Goal: Information Seeking & Learning: Learn about a topic

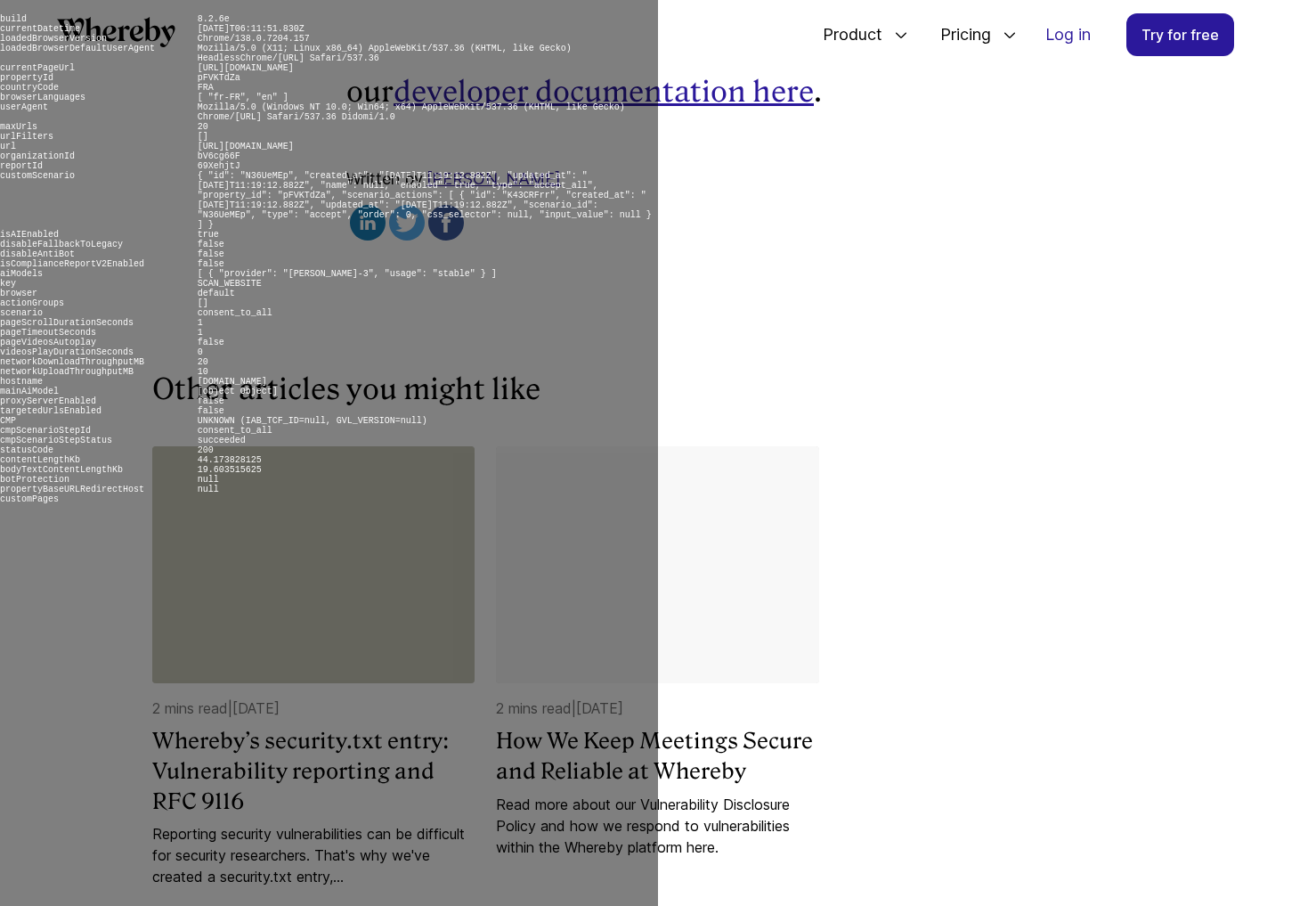
scroll to position [2982, 0]
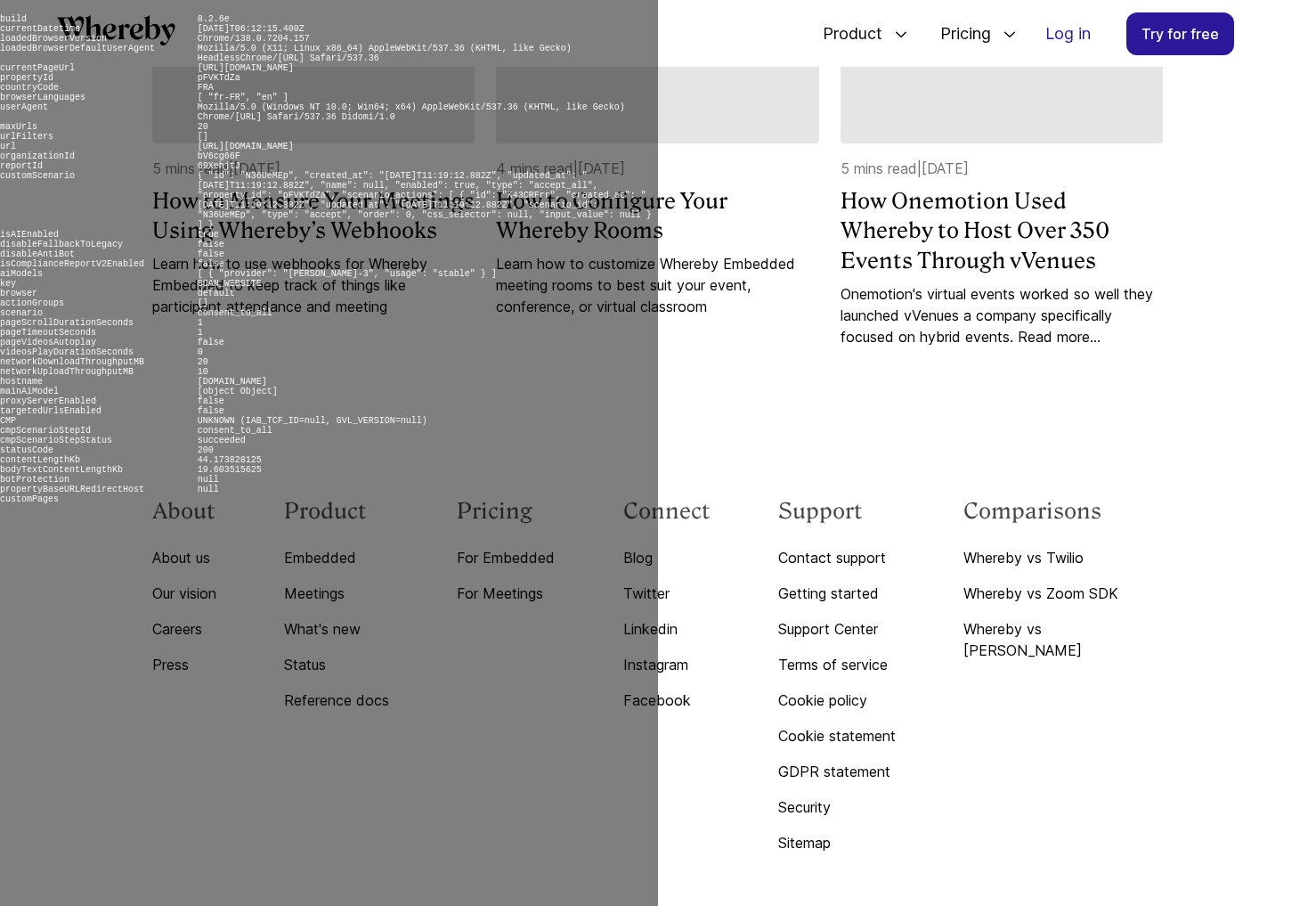
scroll to position [6713, 0]
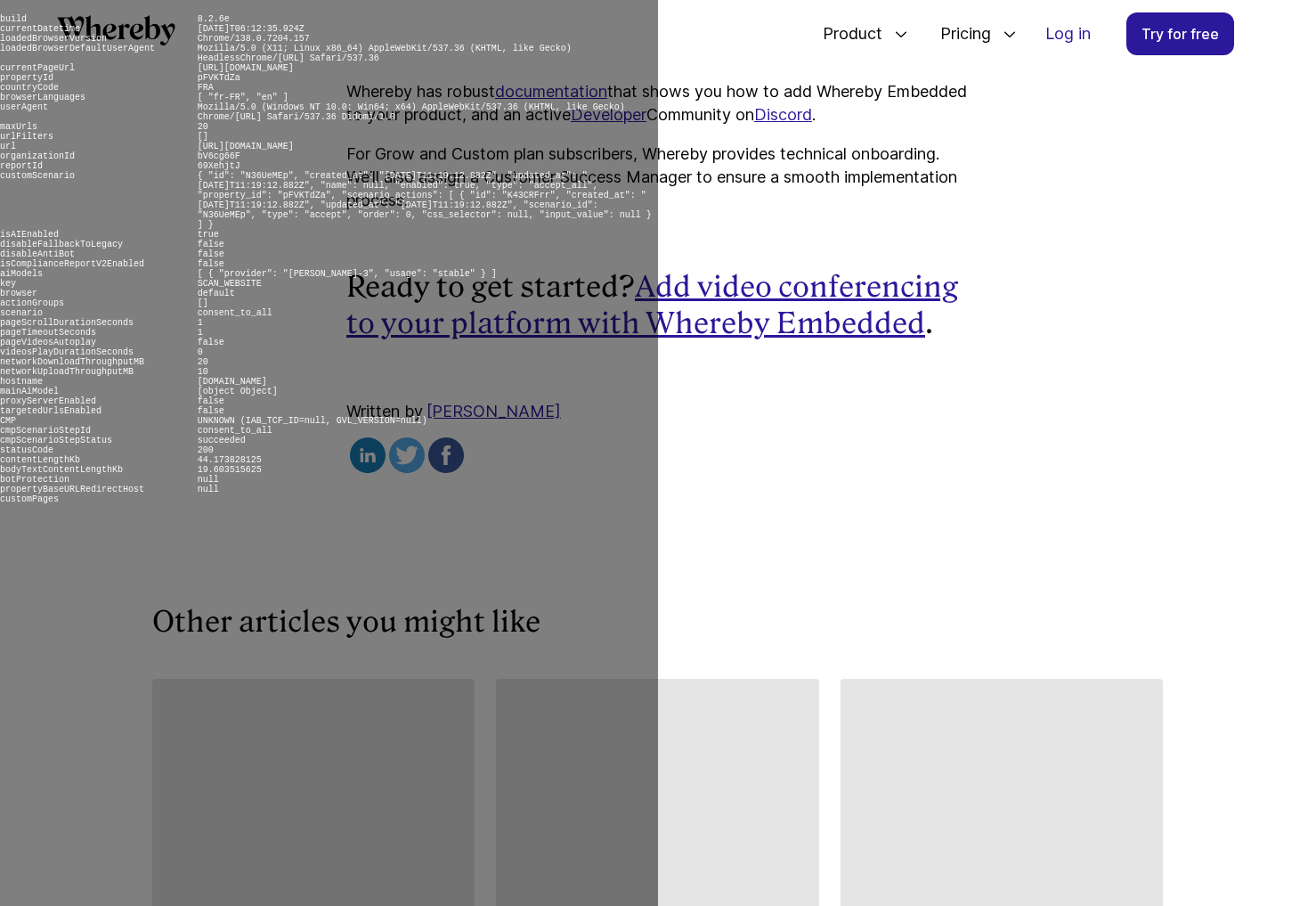
scroll to position [5685, 0]
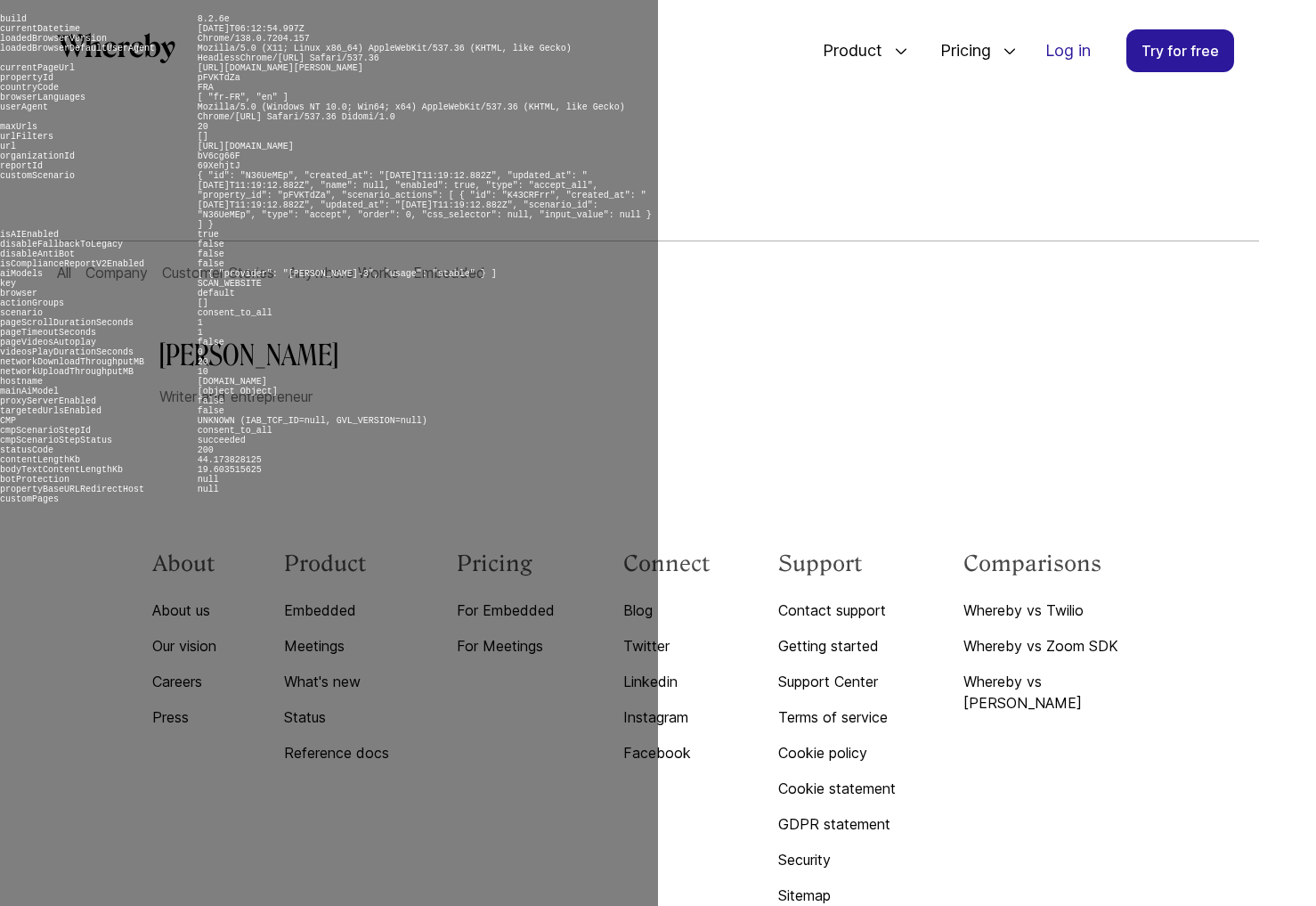
scroll to position [116, 0]
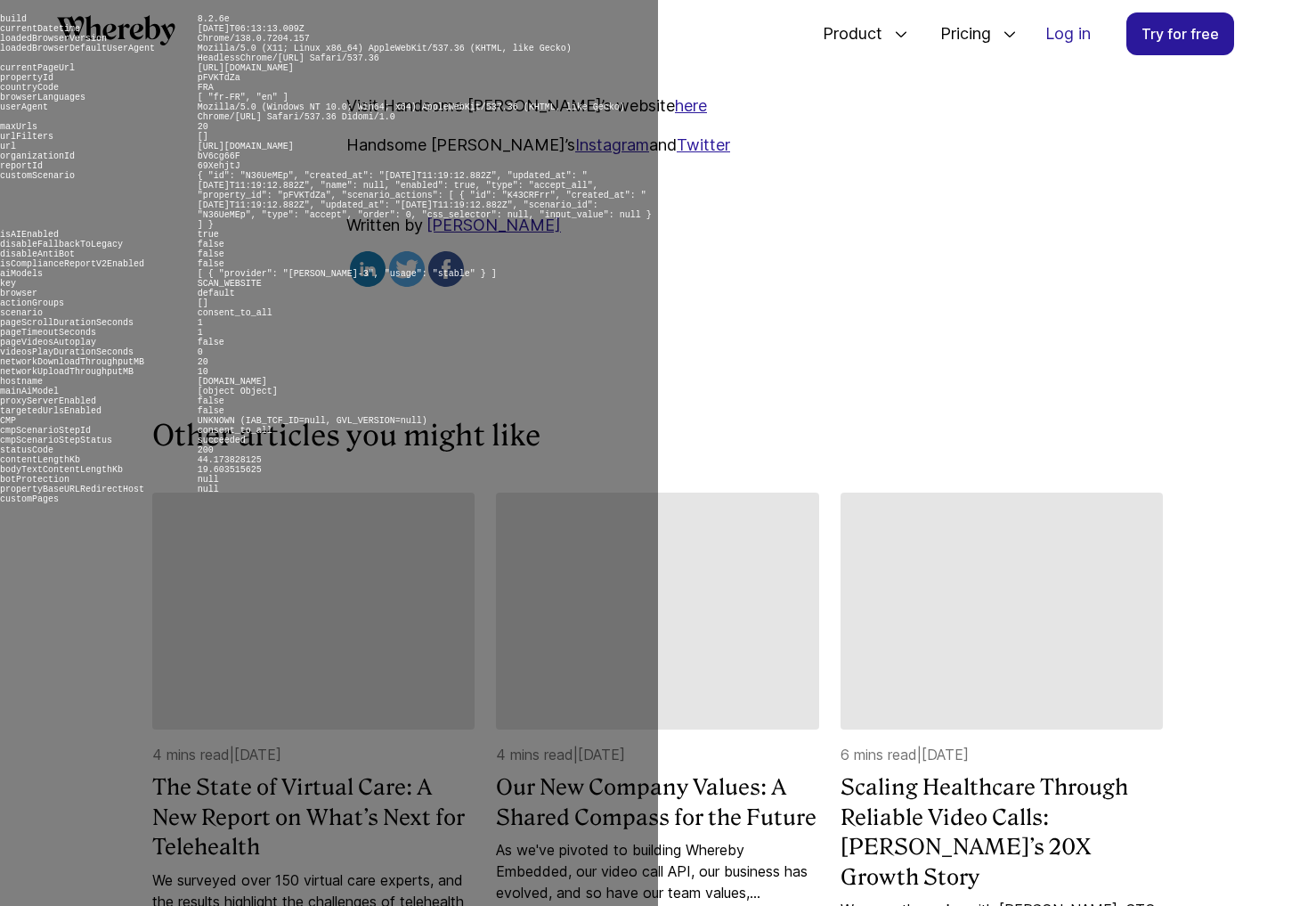
scroll to position [3620, 0]
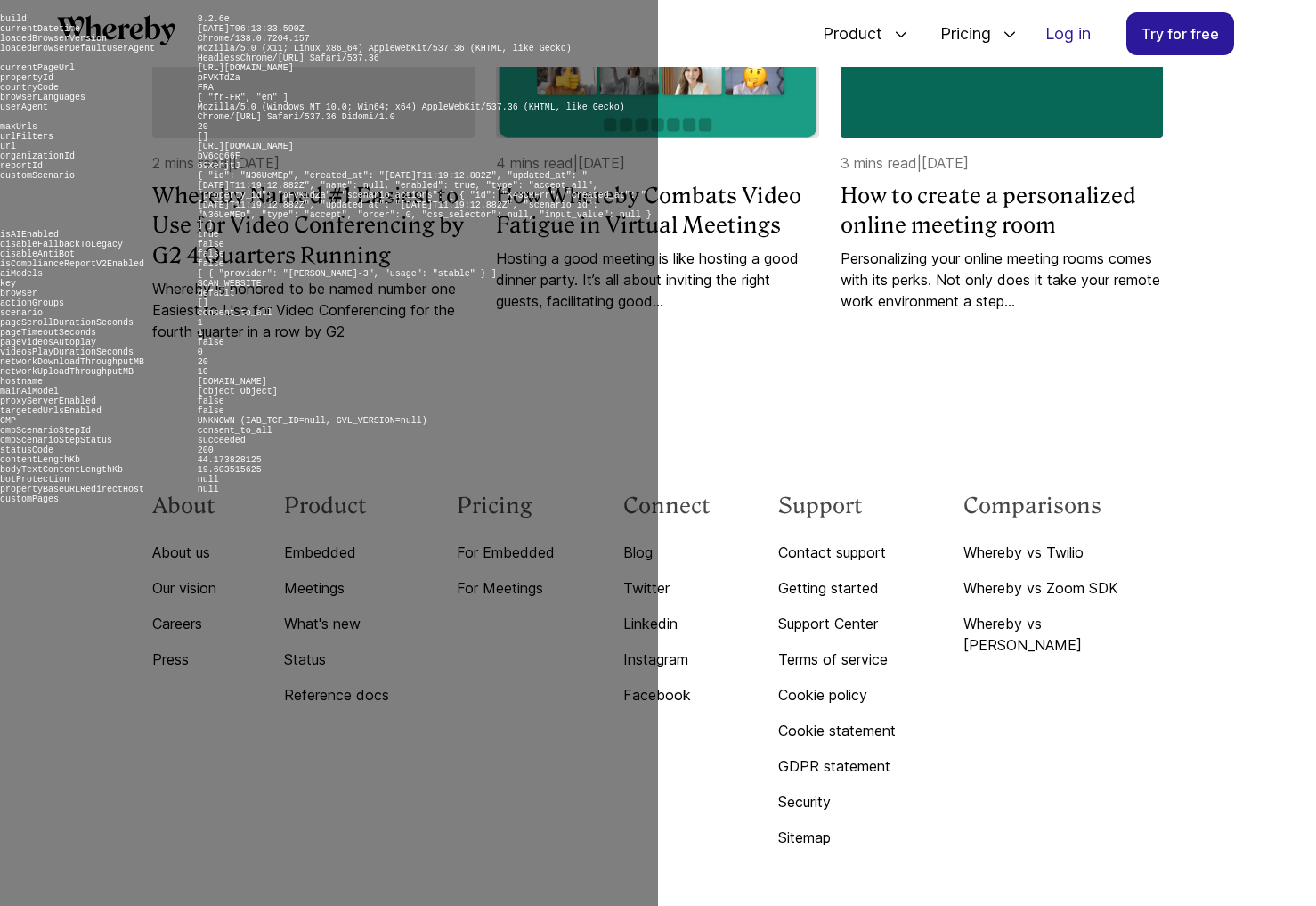
scroll to position [10227, 0]
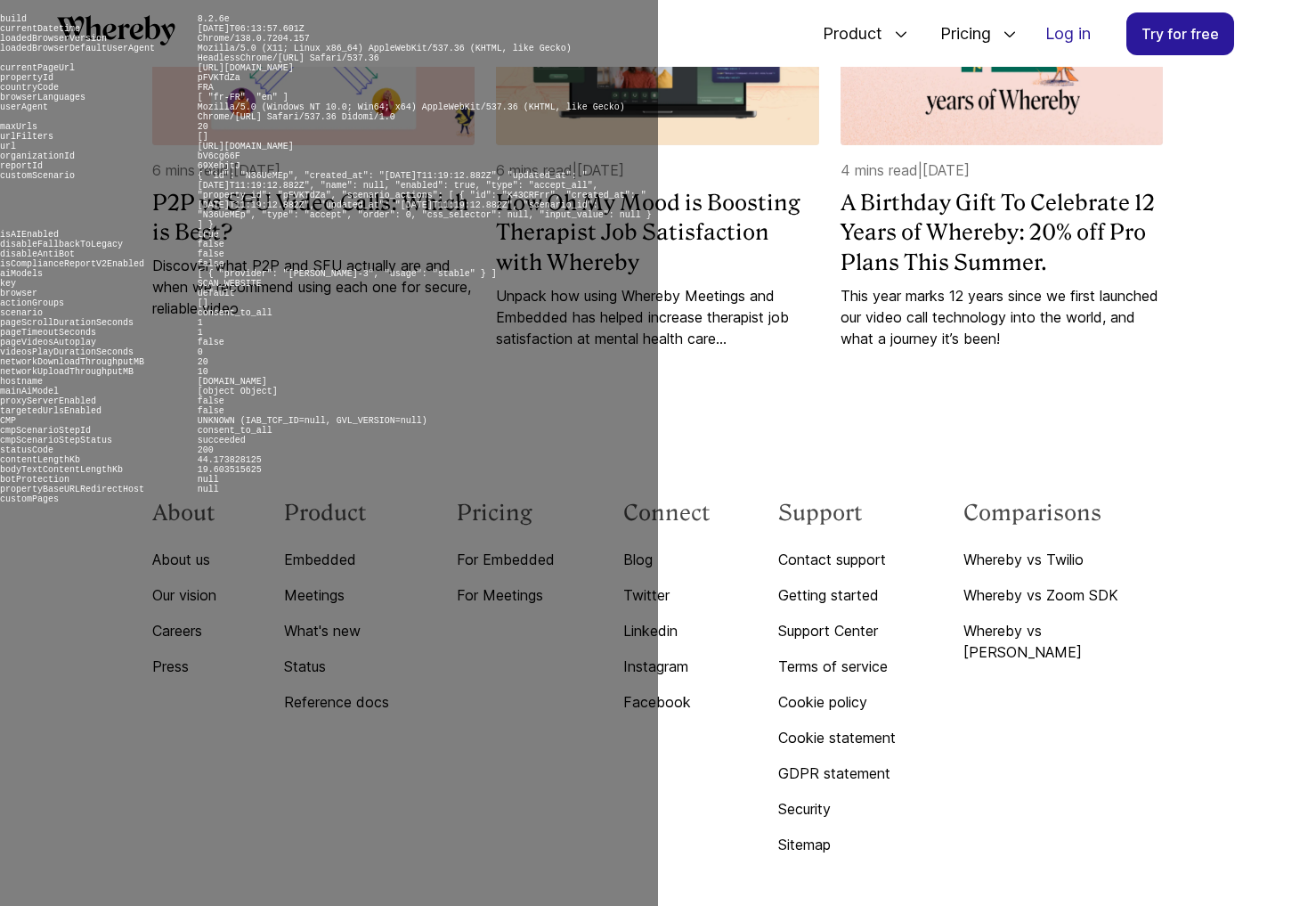
scroll to position [8798, 0]
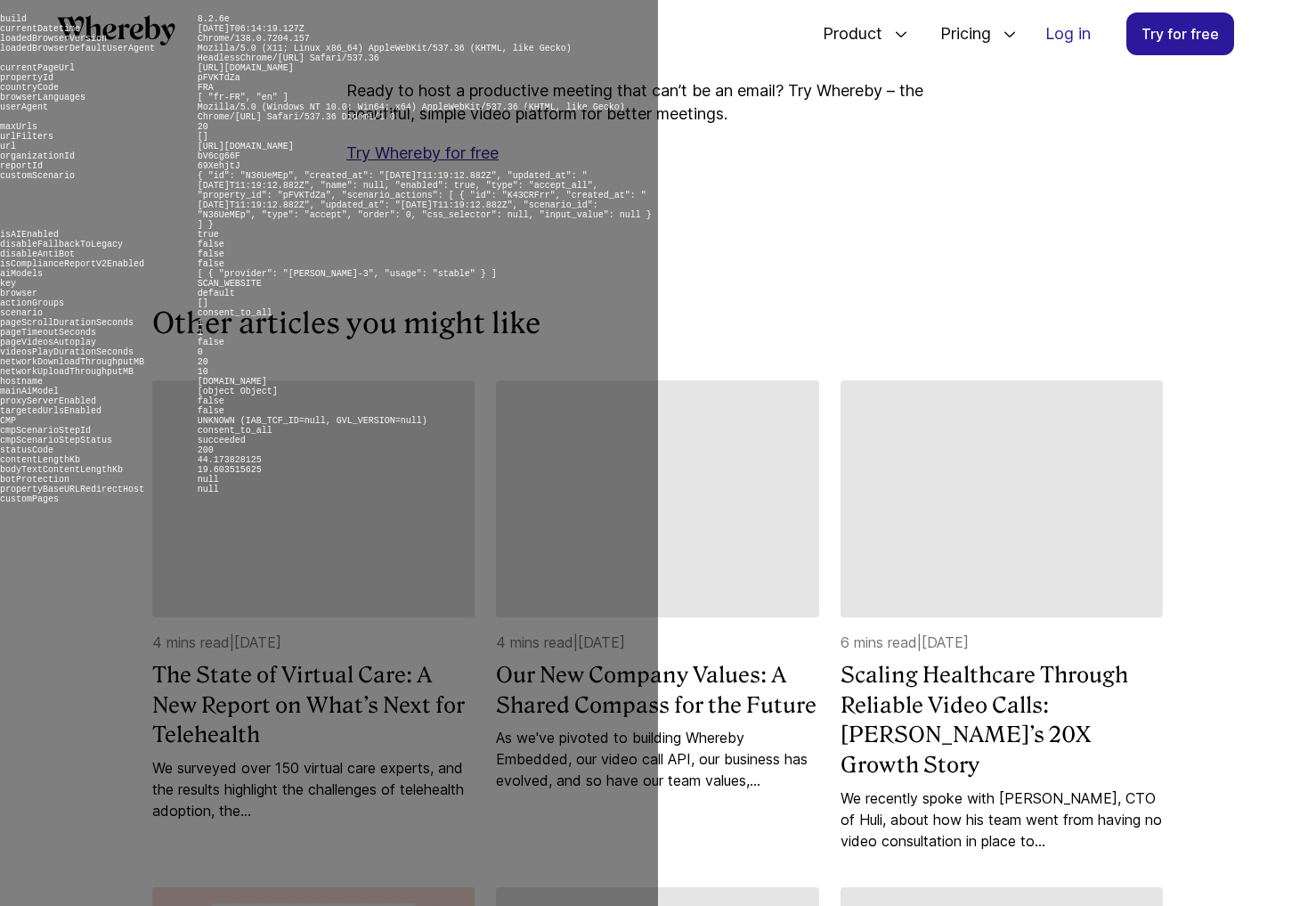
scroll to position [6083, 0]
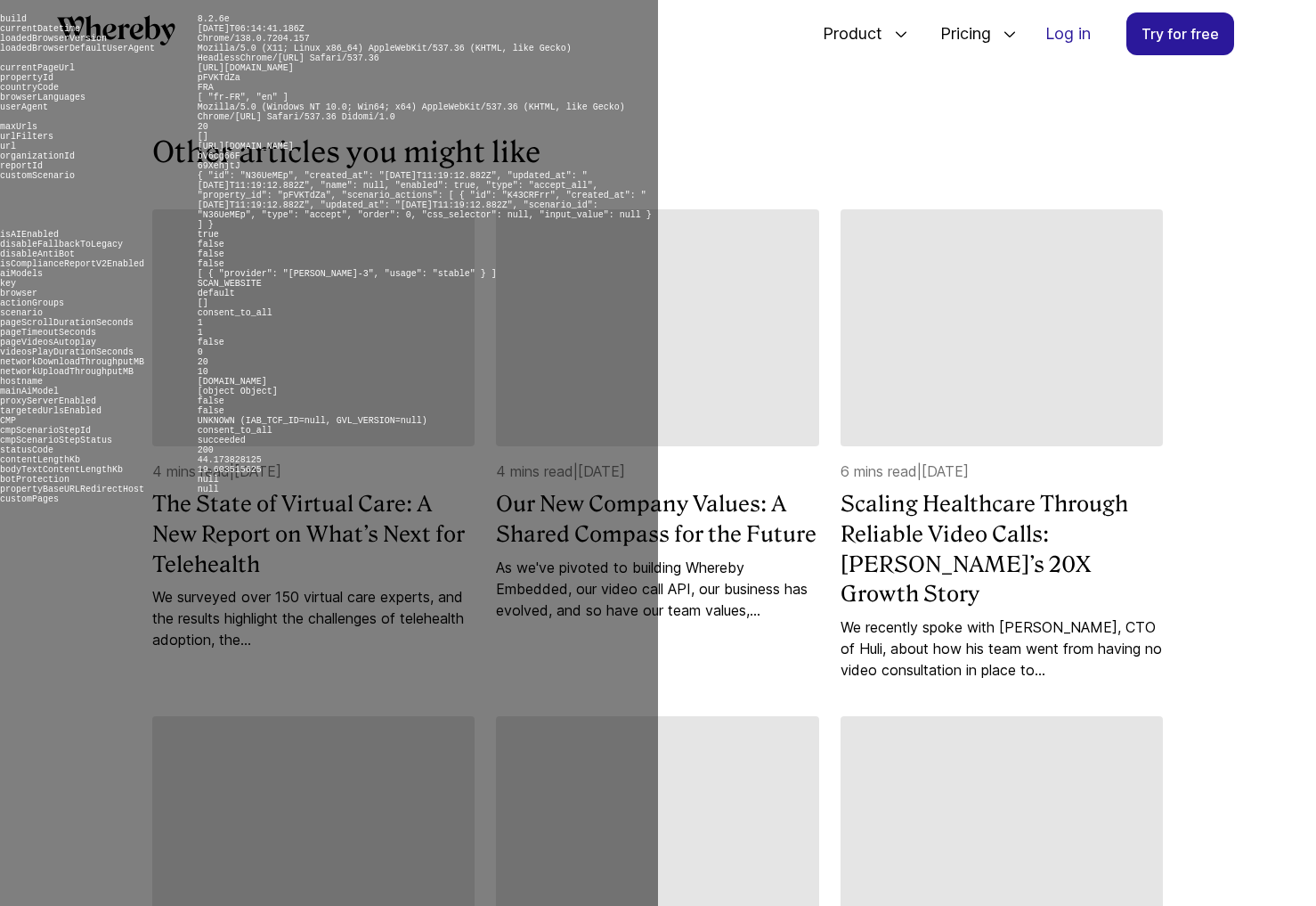
scroll to position [4979, 0]
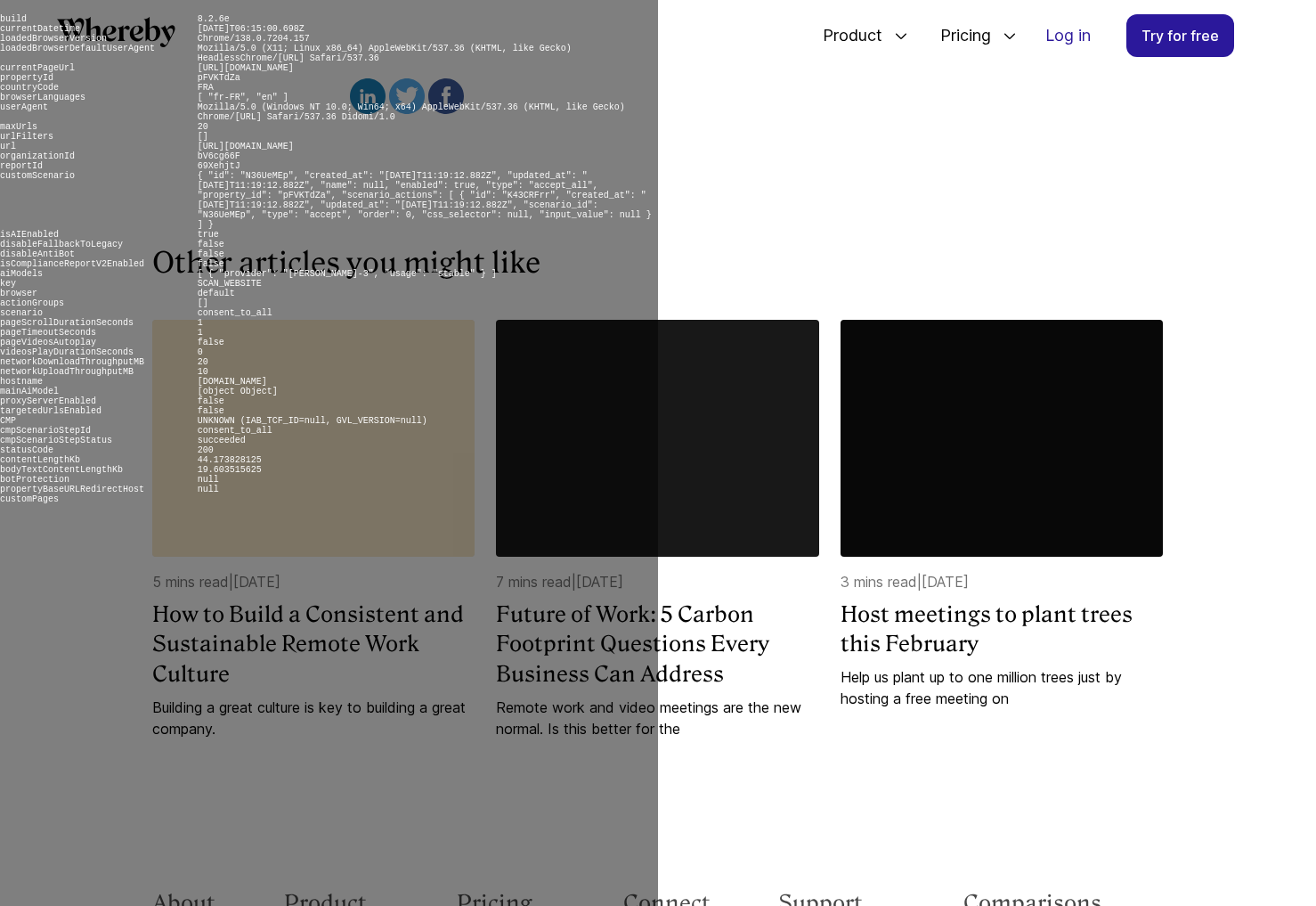
scroll to position [4216, 0]
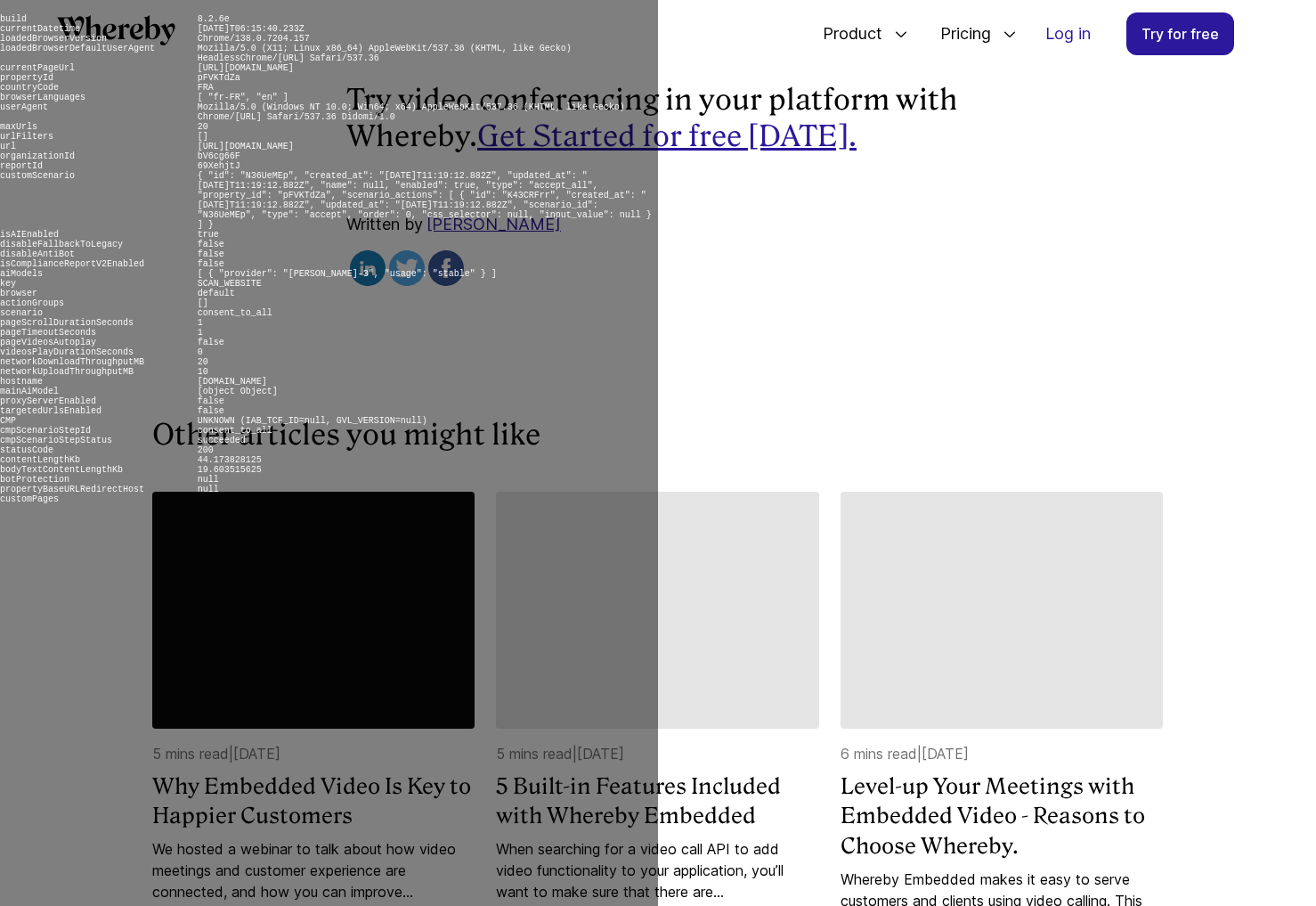
scroll to position [6565, 0]
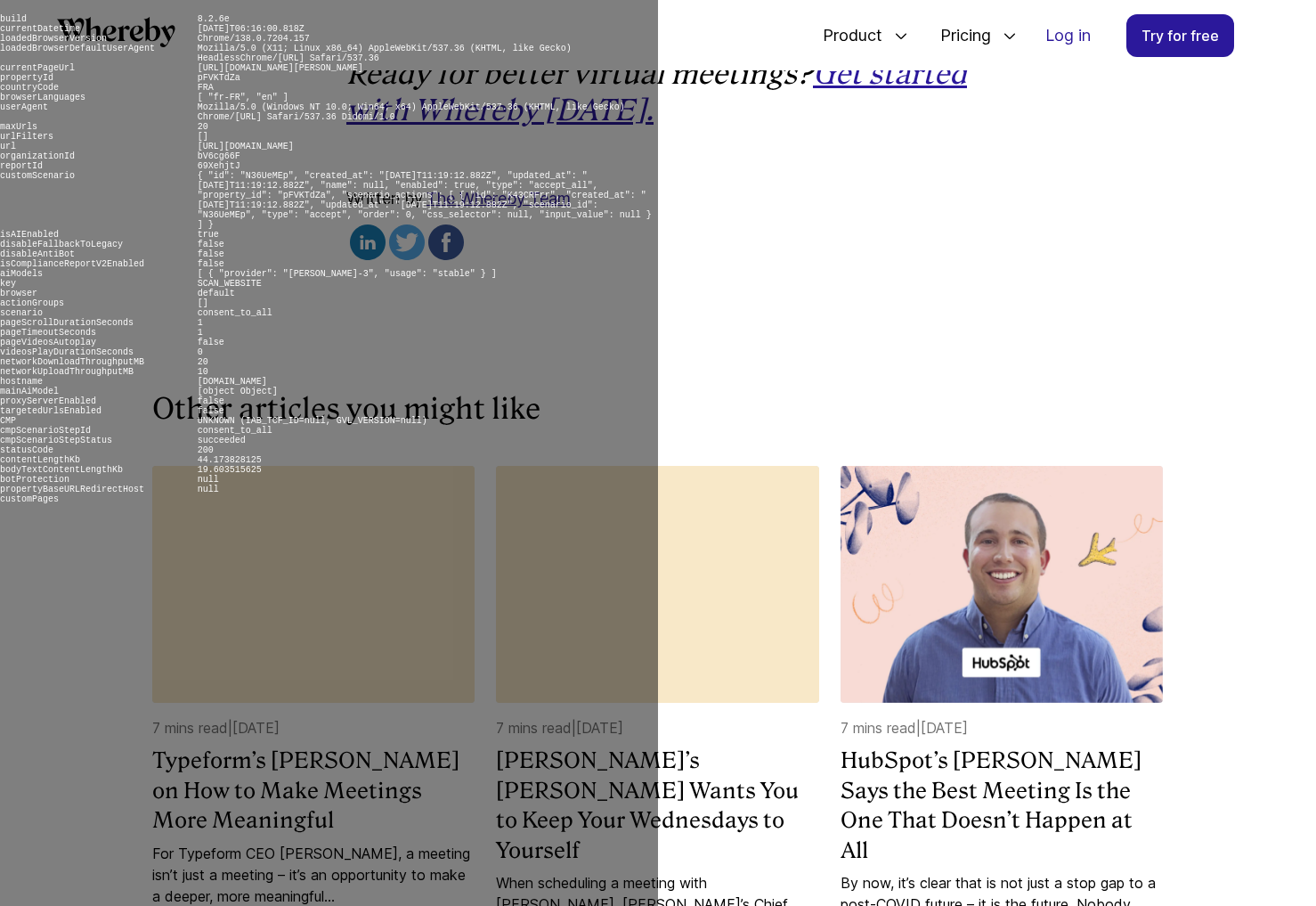
scroll to position [6640, 0]
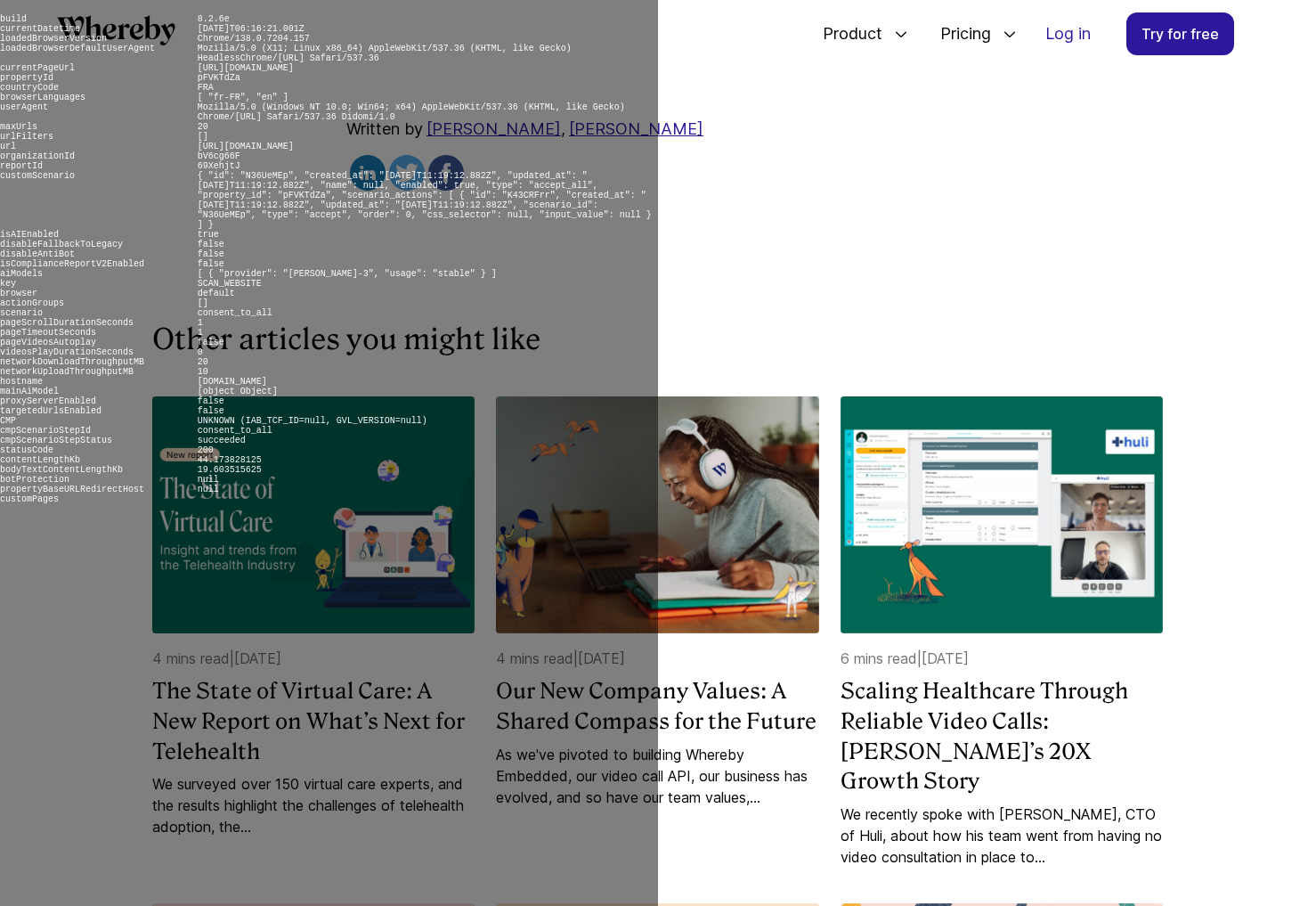
scroll to position [5228, 0]
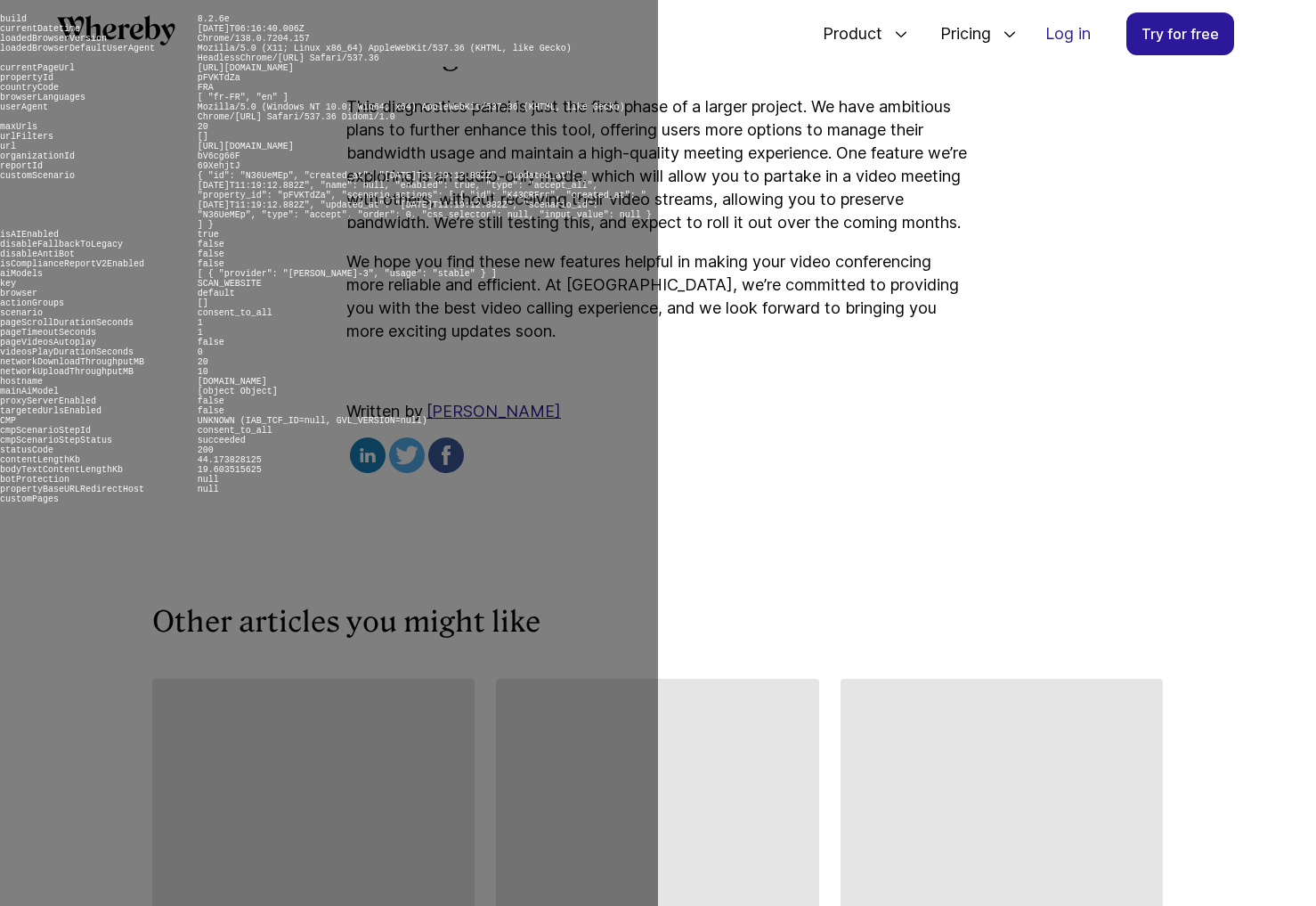
scroll to position [3845, 0]
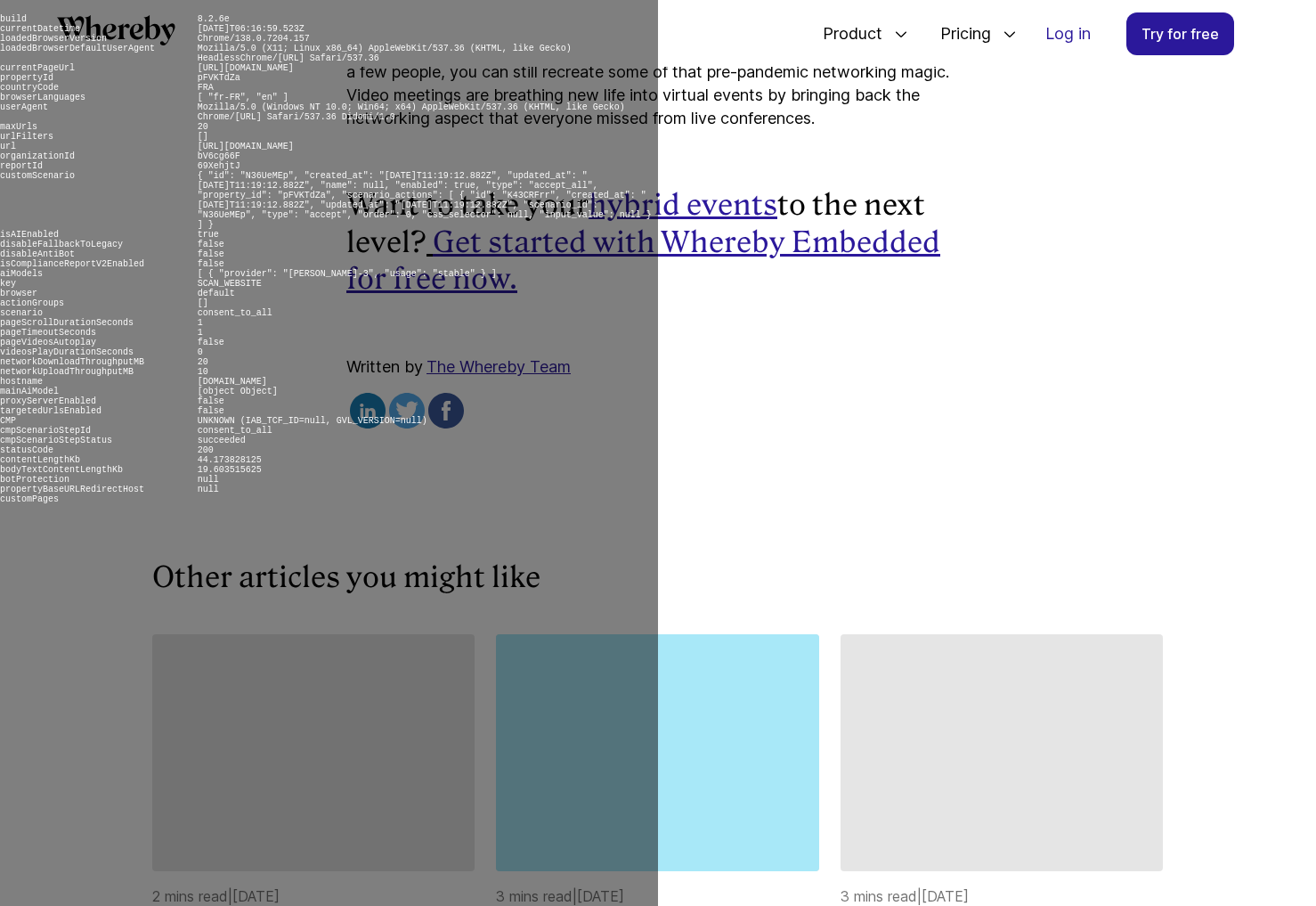
scroll to position [4518, 0]
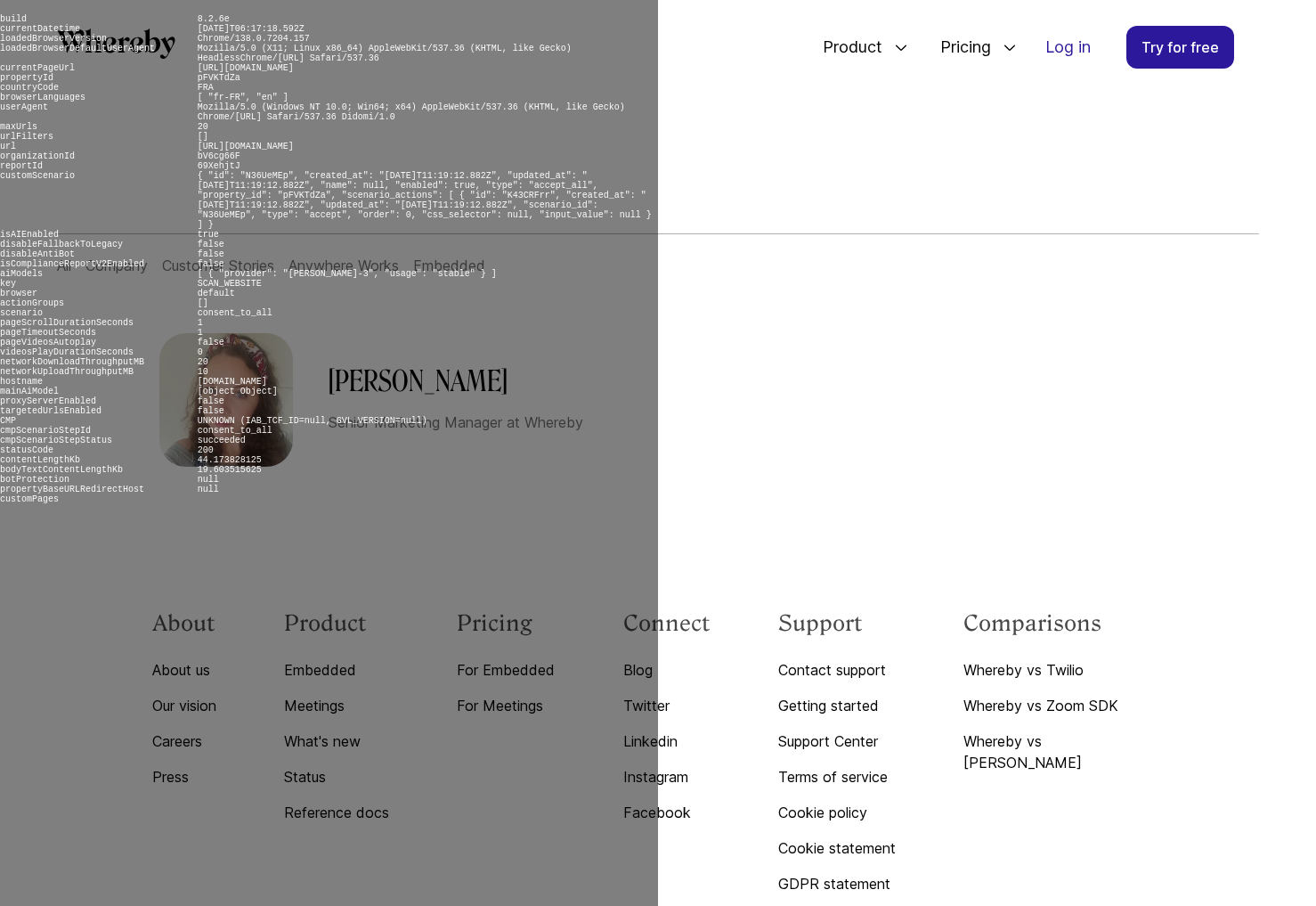
scroll to position [181, 0]
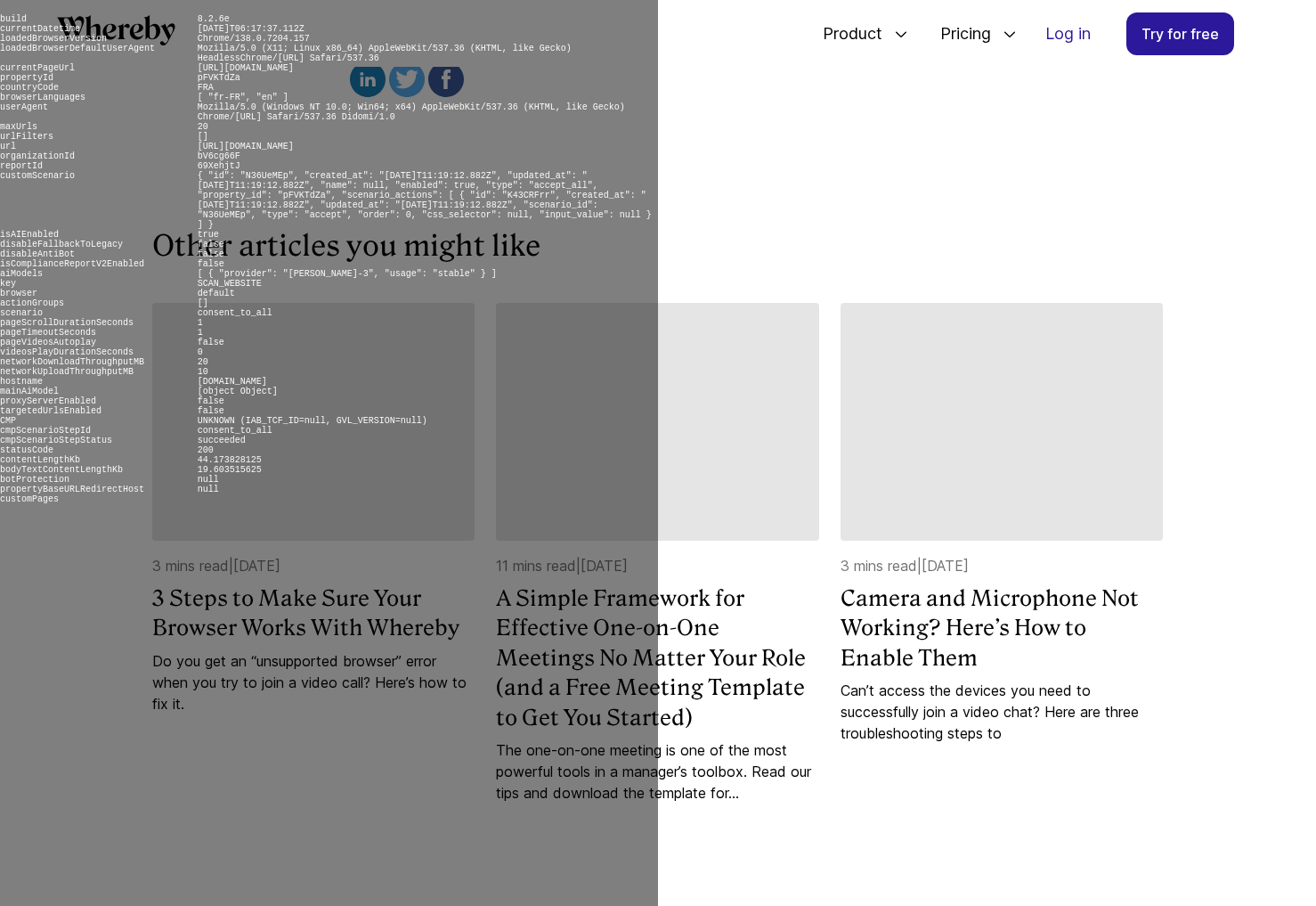
scroll to position [4521, 0]
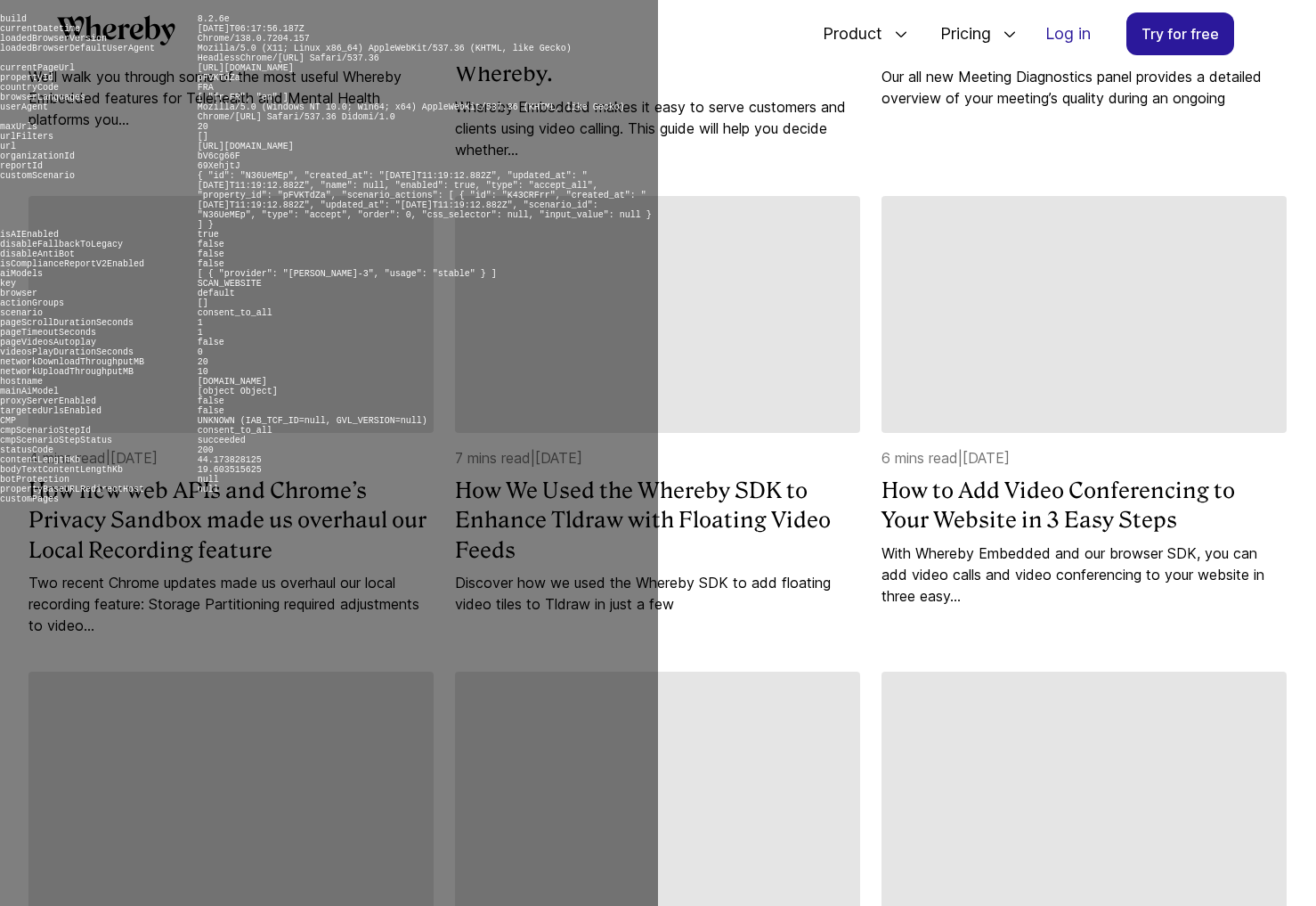
scroll to position [1924, 0]
